Goal: Contribute content: Add original content to the website for others to see

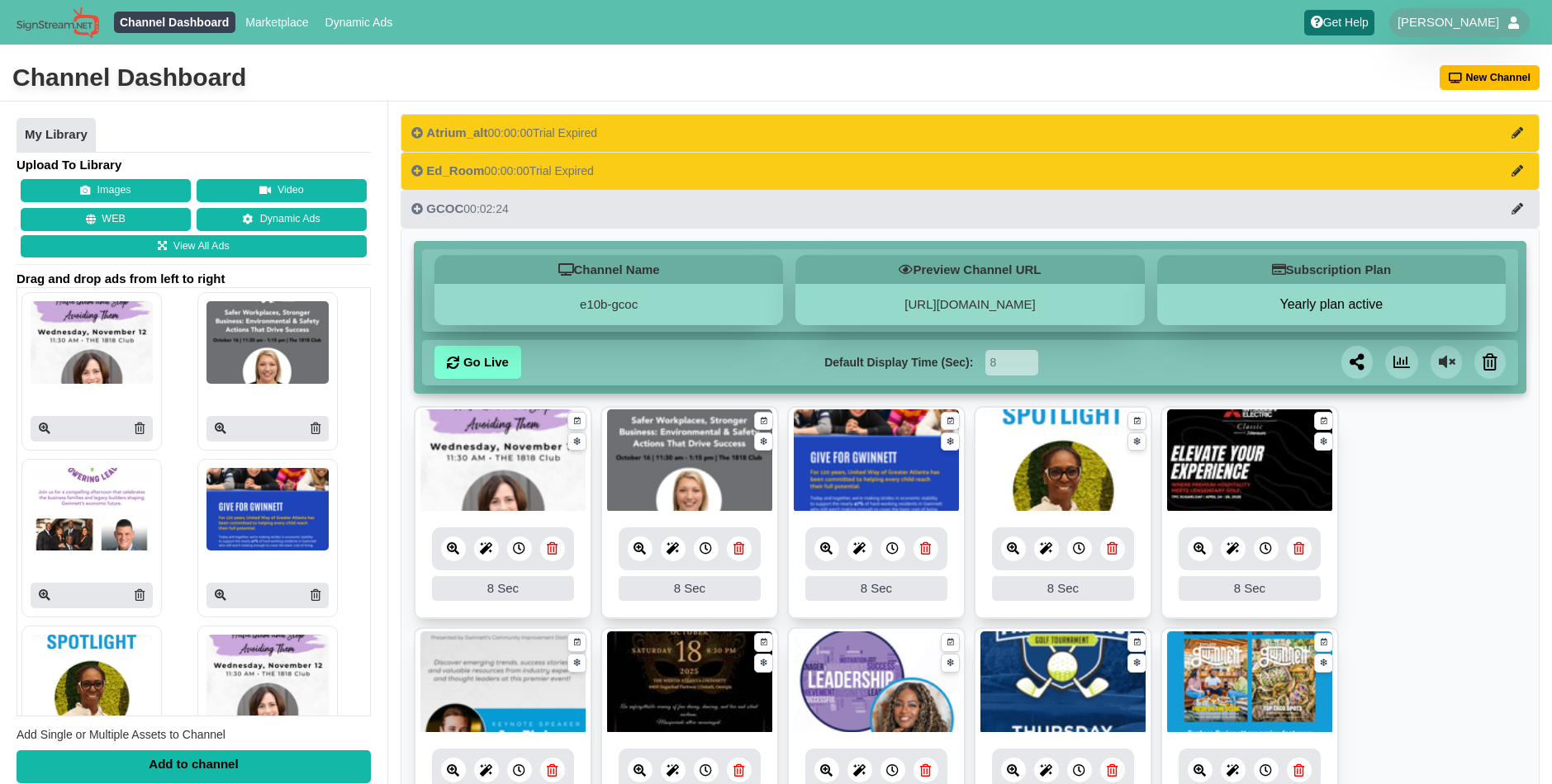
click at [121, 188] on button "Images" at bounding box center [106, 191] width 171 height 23
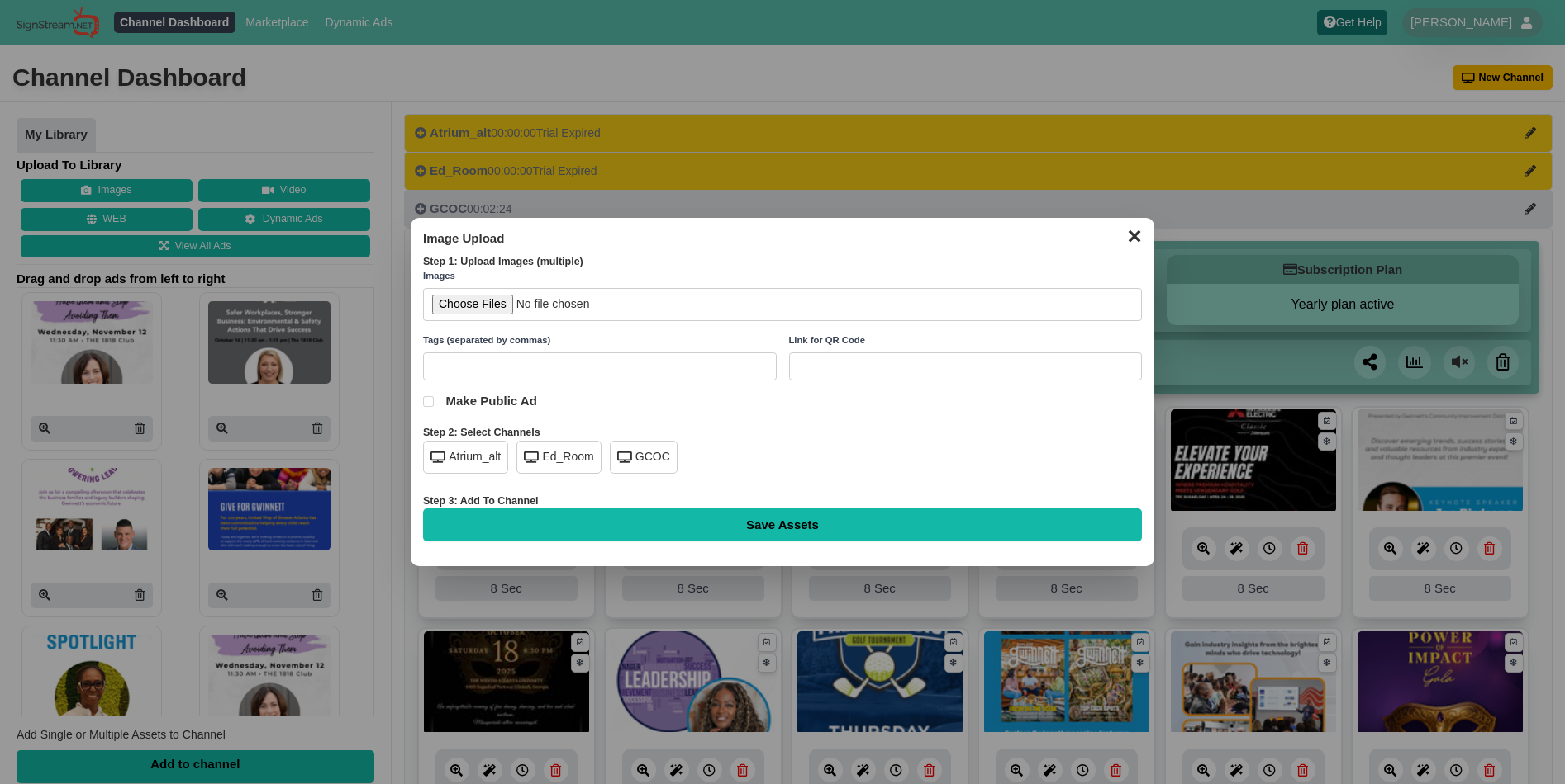
click at [641, 452] on div "GCOC" at bounding box center [644, 457] width 68 height 33
click at [490, 311] on input "file" at bounding box center [782, 304] width 719 height 34
type input "C:\fakepath\the-nett-oct.jpg"
click at [772, 519] on input "Save Assets" at bounding box center [782, 525] width 719 height 33
type input "Saving..."
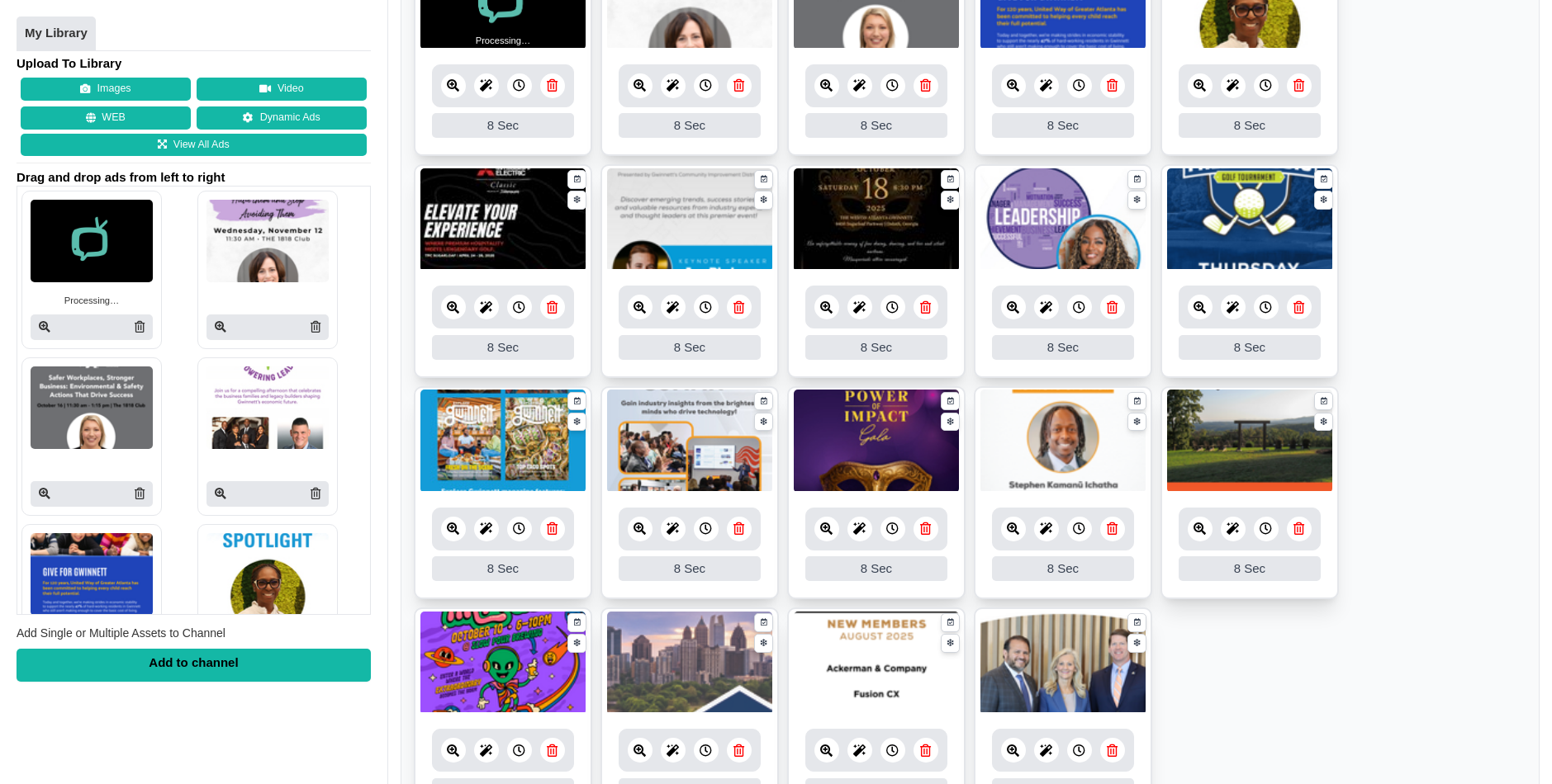
scroll to position [648, 0]
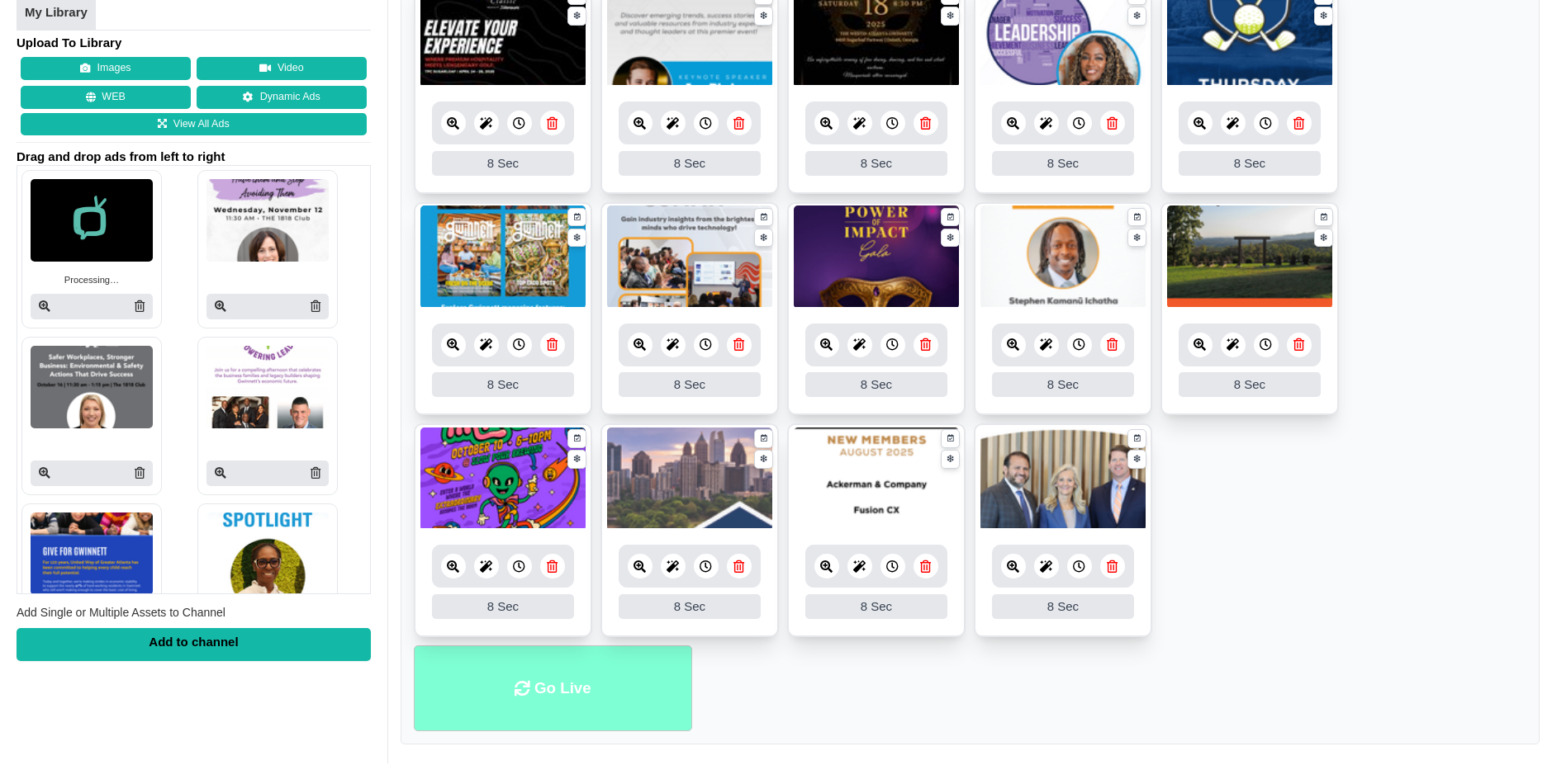
click at [628, 686] on li "Go Live" at bounding box center [553, 688] width 278 height 86
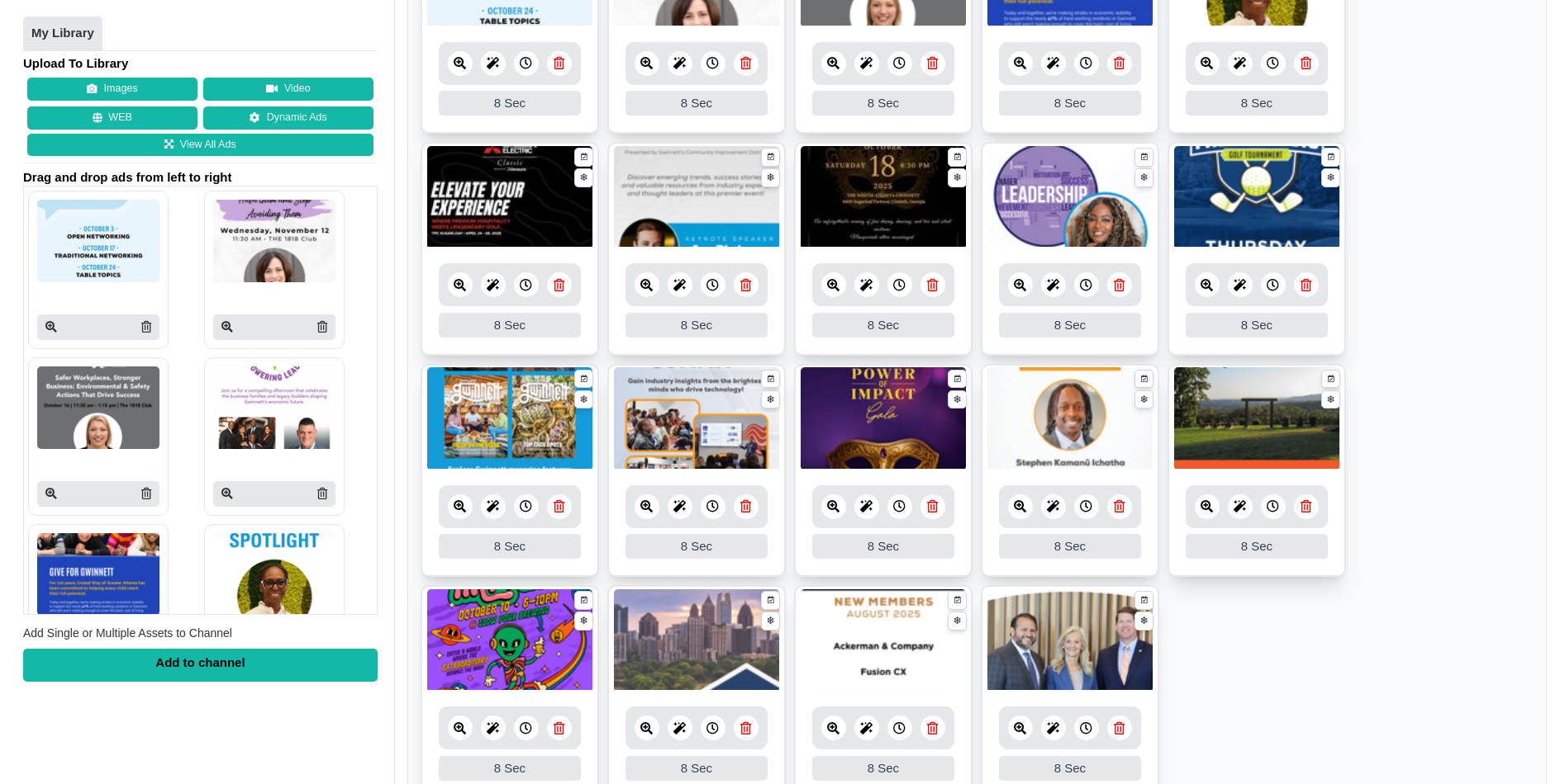
scroll to position [392, 0]
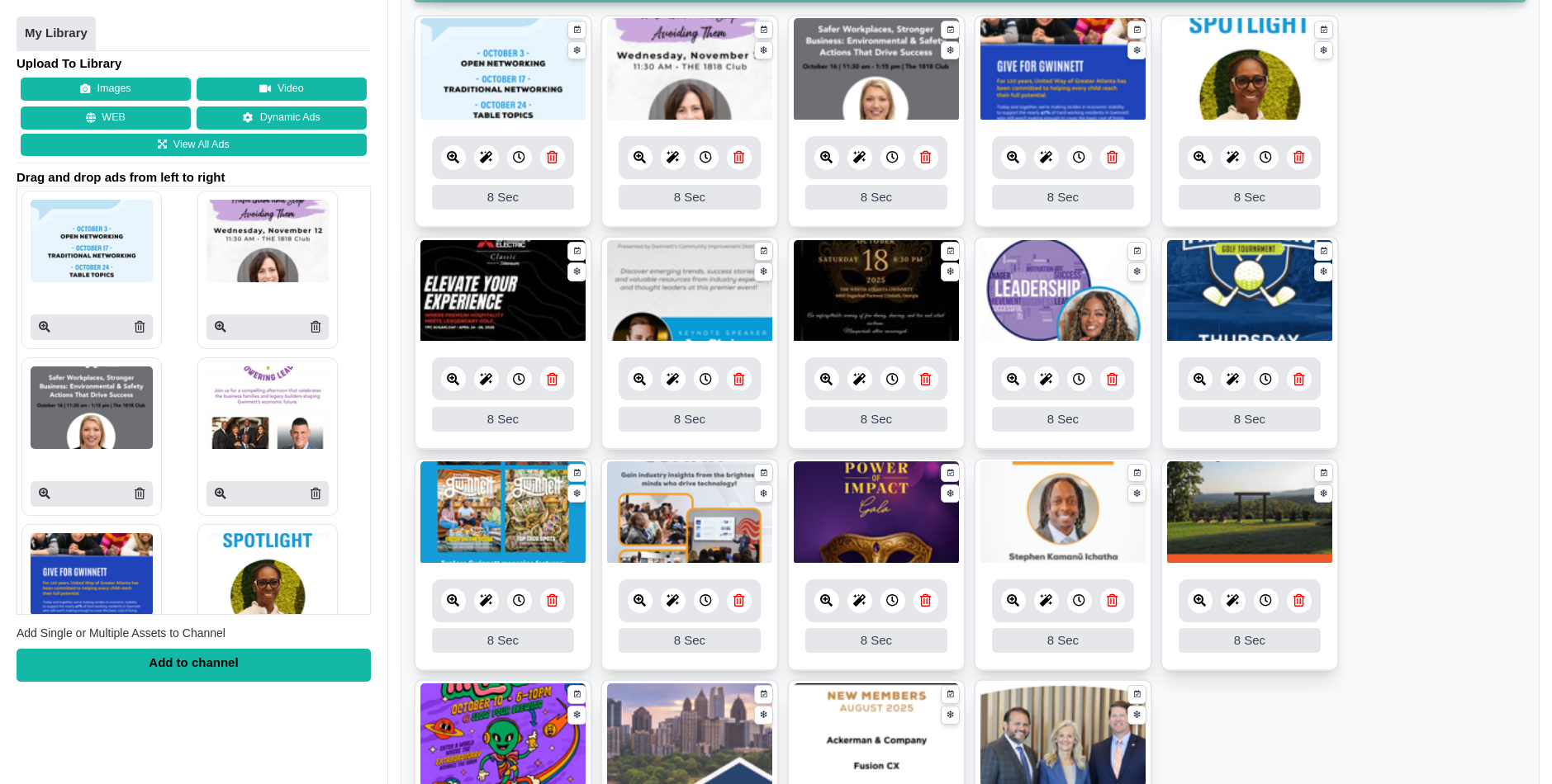
click at [823, 383] on icon at bounding box center [826, 379] width 13 height 13
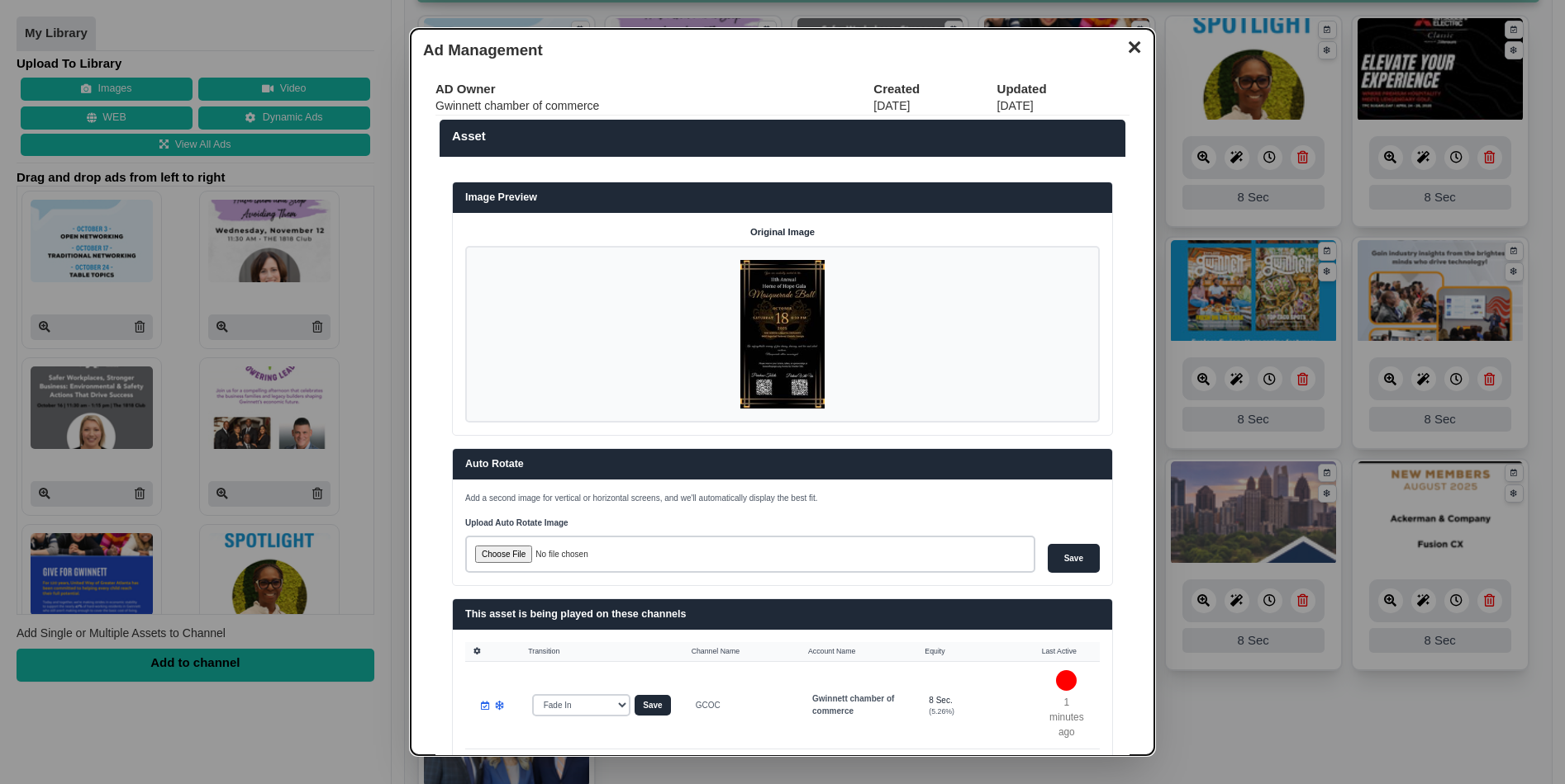
click at [781, 337] on img at bounding box center [782, 333] width 84 height 148
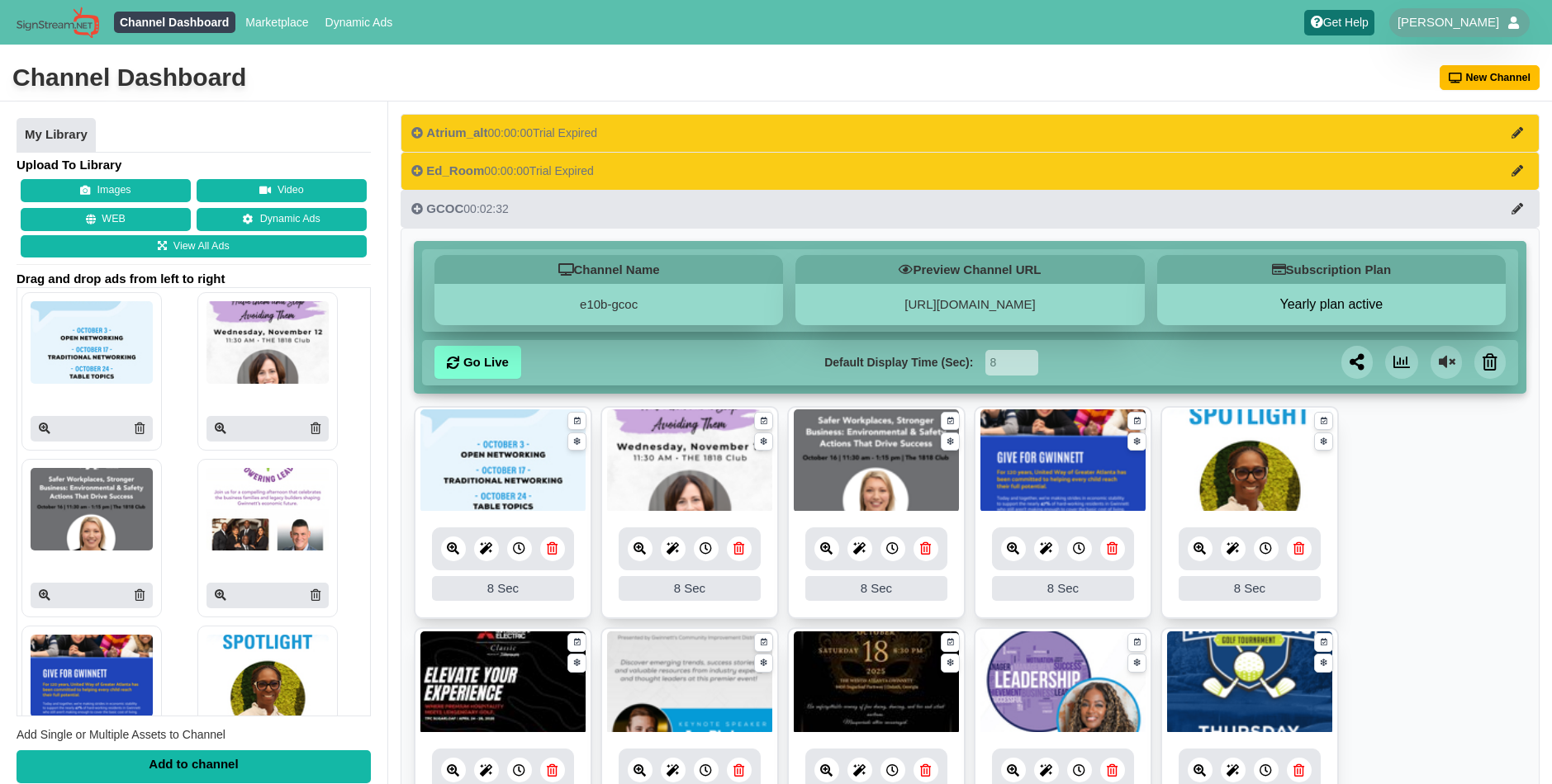
click at [1207, 551] on link at bounding box center [1200, 549] width 25 height 25
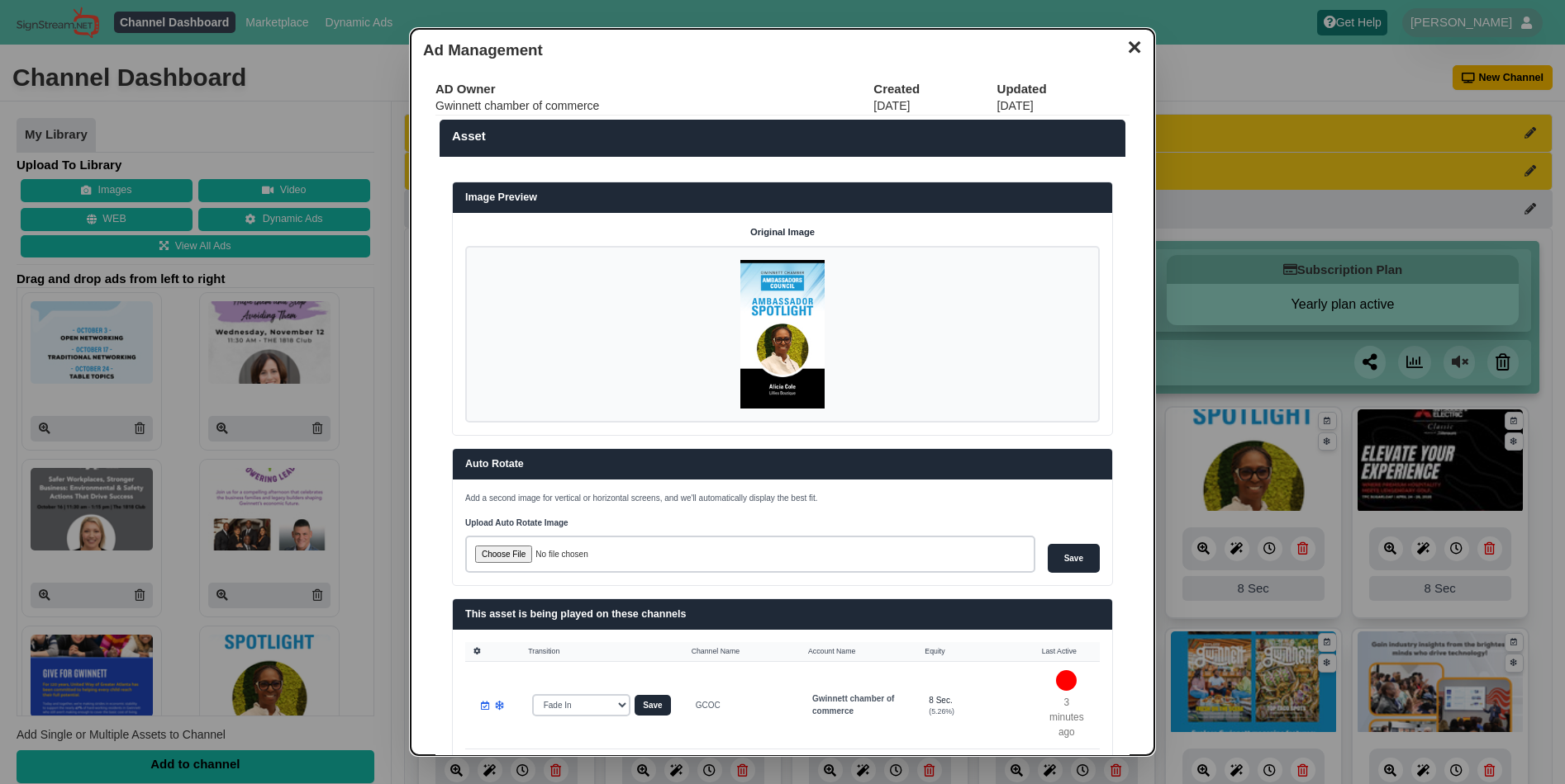
click at [1119, 50] on button "✕" at bounding box center [1134, 46] width 32 height 25
